Goal: Obtain resource: Download file/media

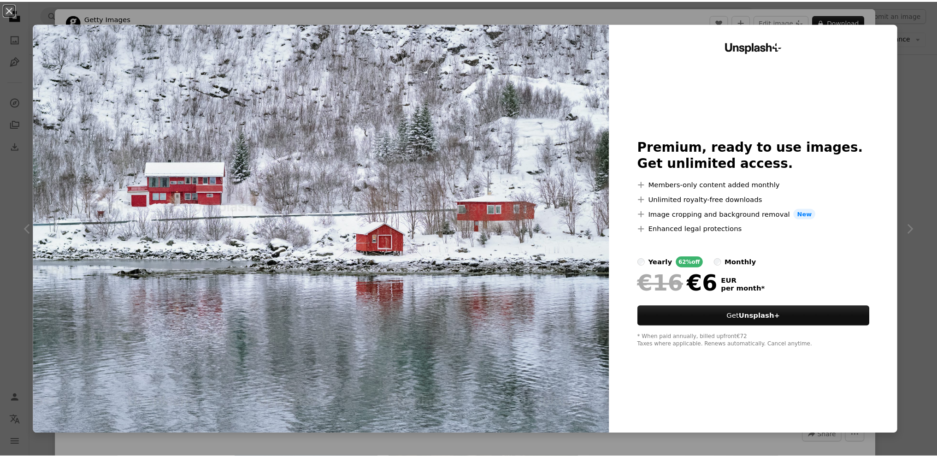
scroll to position [2073, 0]
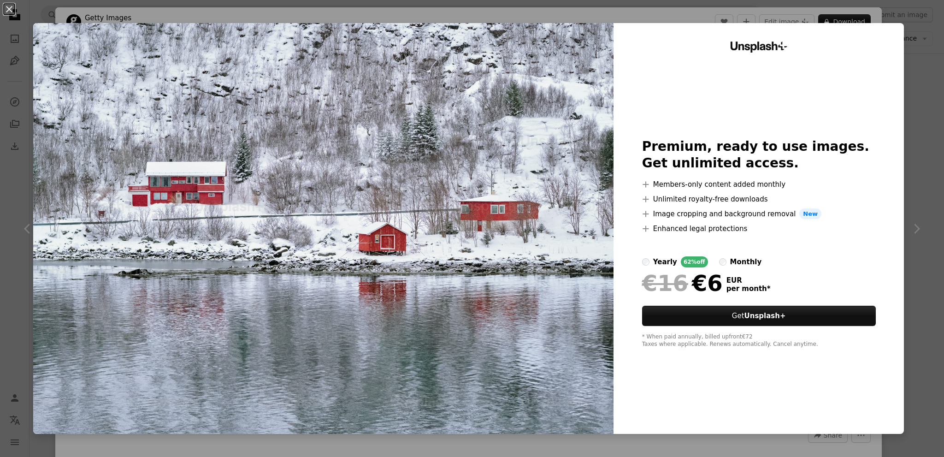
click at [509, 282] on img at bounding box center [323, 228] width 580 height 411
click at [541, 208] on img at bounding box center [323, 228] width 580 height 411
click at [11, 6] on button "An X shape" at bounding box center [9, 9] width 11 height 11
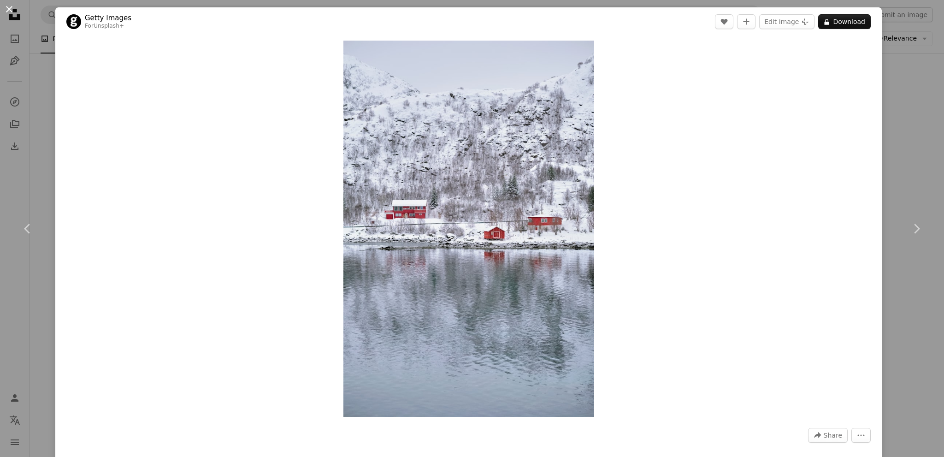
click at [15, 11] on button "An X shape" at bounding box center [9, 9] width 11 height 11
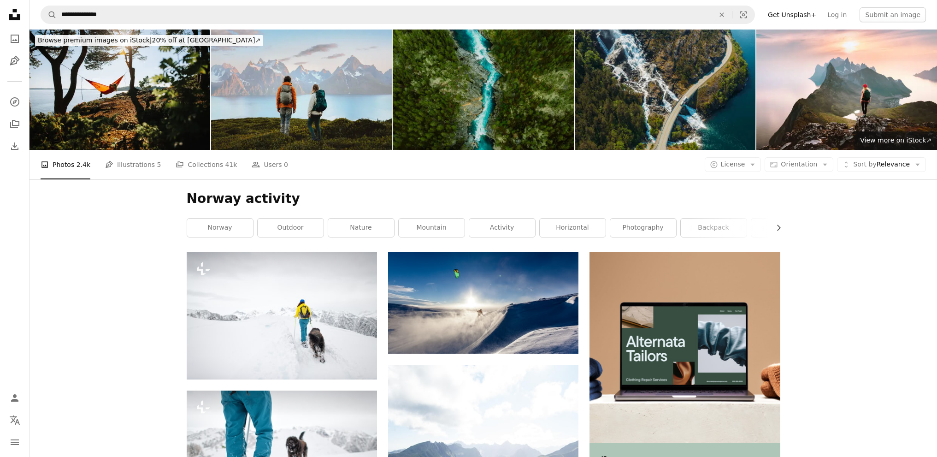
click at [273, 125] on img at bounding box center [301, 89] width 181 height 120
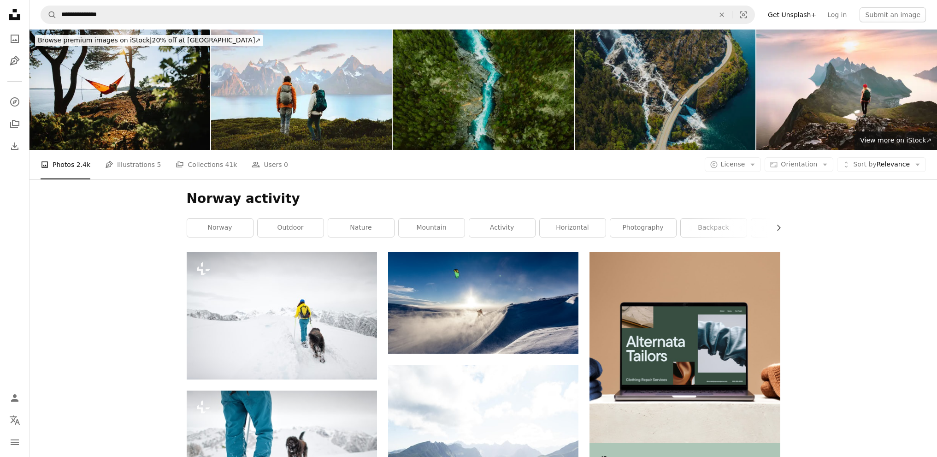
click at [622, 130] on img at bounding box center [665, 89] width 181 height 120
